Goal: Navigation & Orientation: Find specific page/section

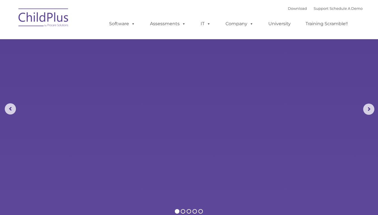
select select "MEDIUM"
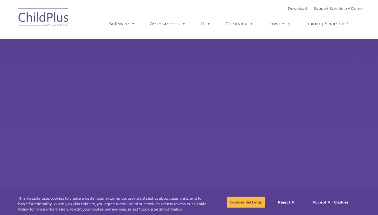
select select "MEDIUM"
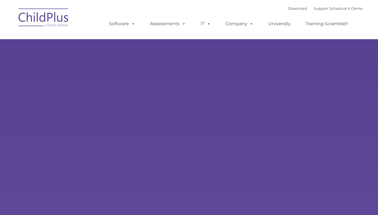
type input ""
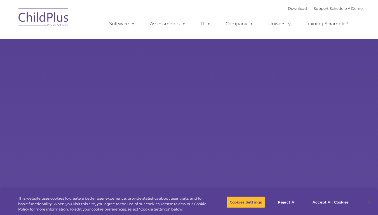
select select "MEDIUM"
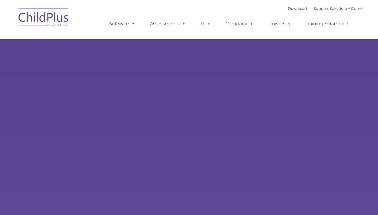
type input ""
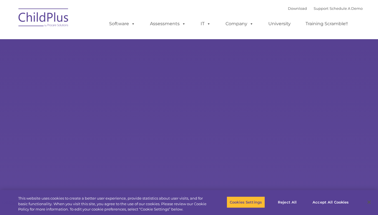
select select "MEDIUM"
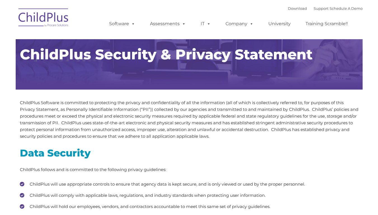
type input ""
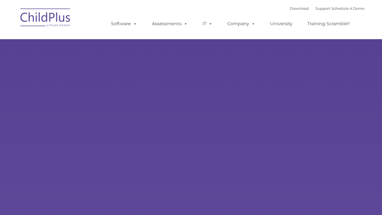
type input ""
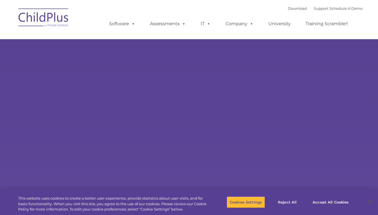
select select "MEDIUM"
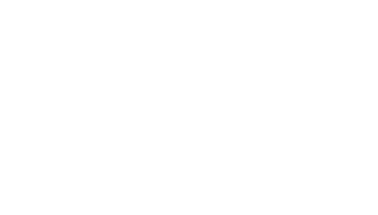
type input ""
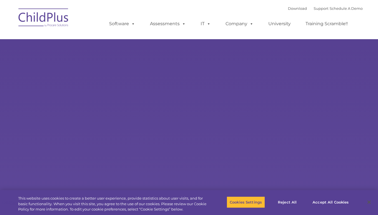
select select "MEDIUM"
